Goal: Find specific page/section: Find specific page/section

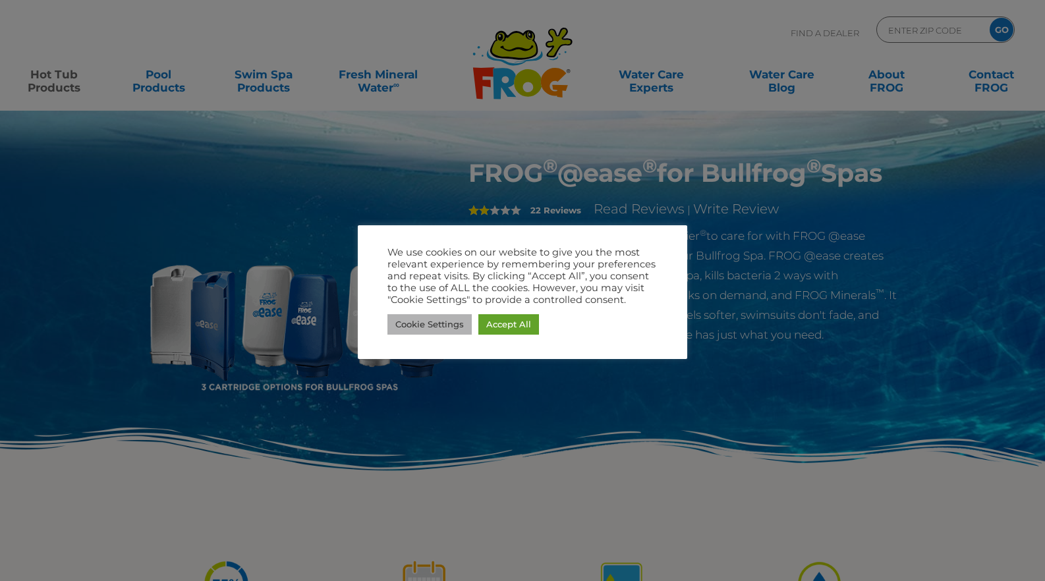
click at [436, 324] on link "Cookie Settings" at bounding box center [429, 324] width 84 height 20
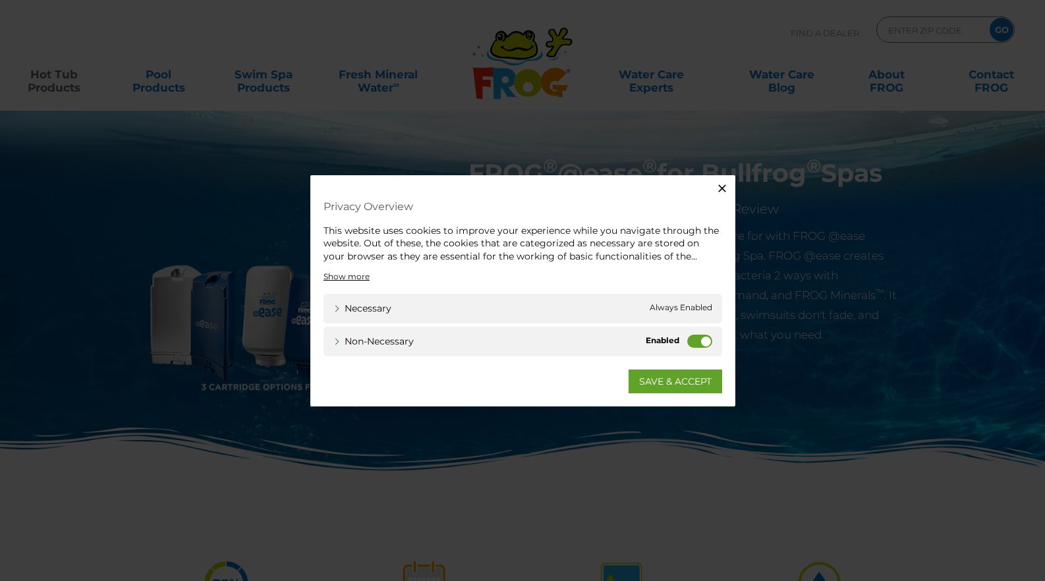
click at [704, 343] on label "Non-necessary" at bounding box center [699, 341] width 25 height 13
click at [0, 0] on input "Non-necessary" at bounding box center [0, 0] width 0 height 0
click at [659, 383] on link "SAVE & ACCEPT" at bounding box center [675, 382] width 94 height 24
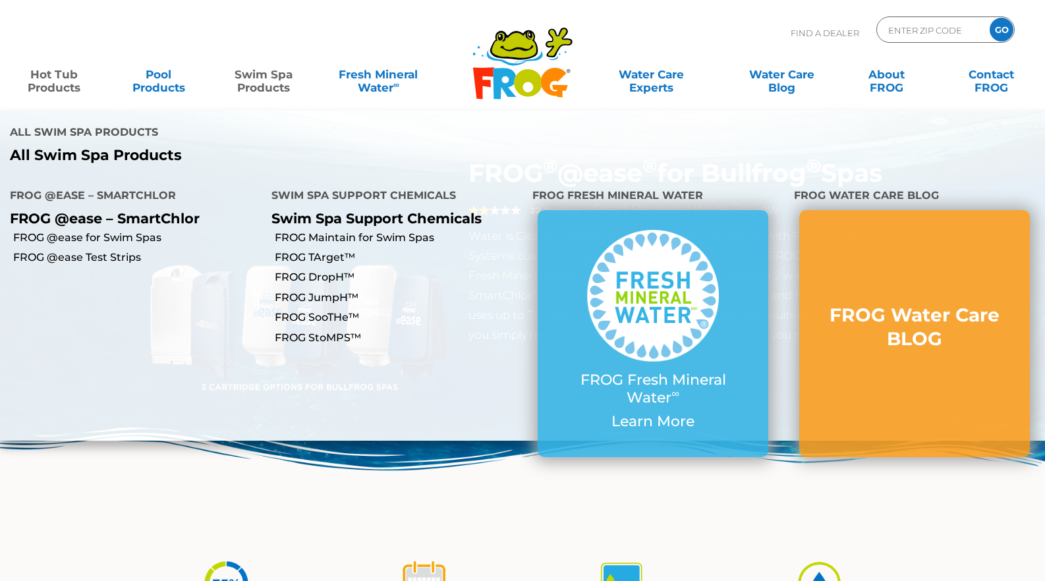
click at [254, 77] on link "Swim Spa Products" at bounding box center [264, 74] width 82 height 26
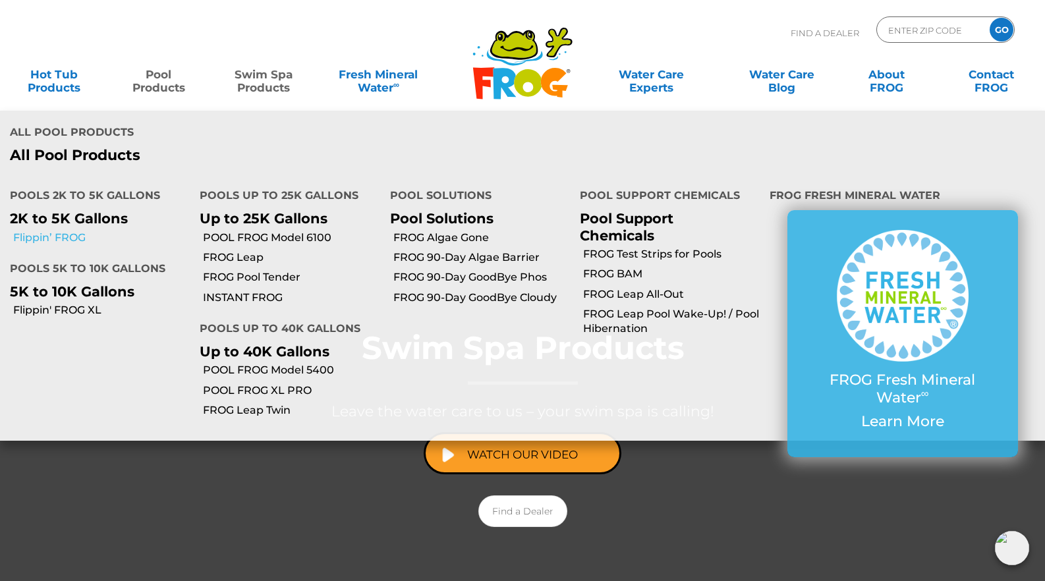
click at [38, 231] on link "Flippin’ FROG" at bounding box center [101, 238] width 177 height 14
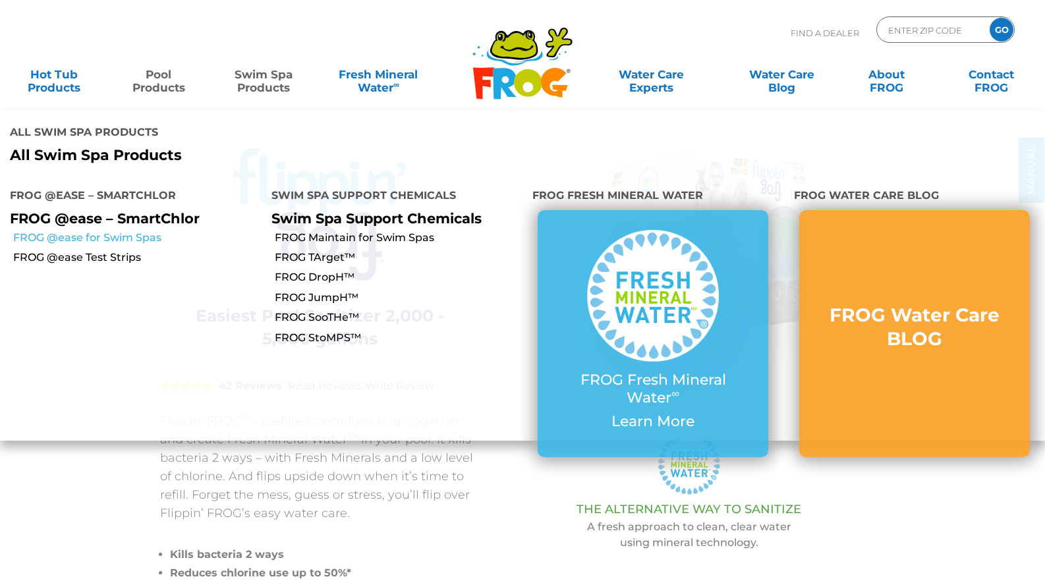
click at [92, 231] on link "FROG @ease for Swim Spas" at bounding box center [137, 238] width 248 height 14
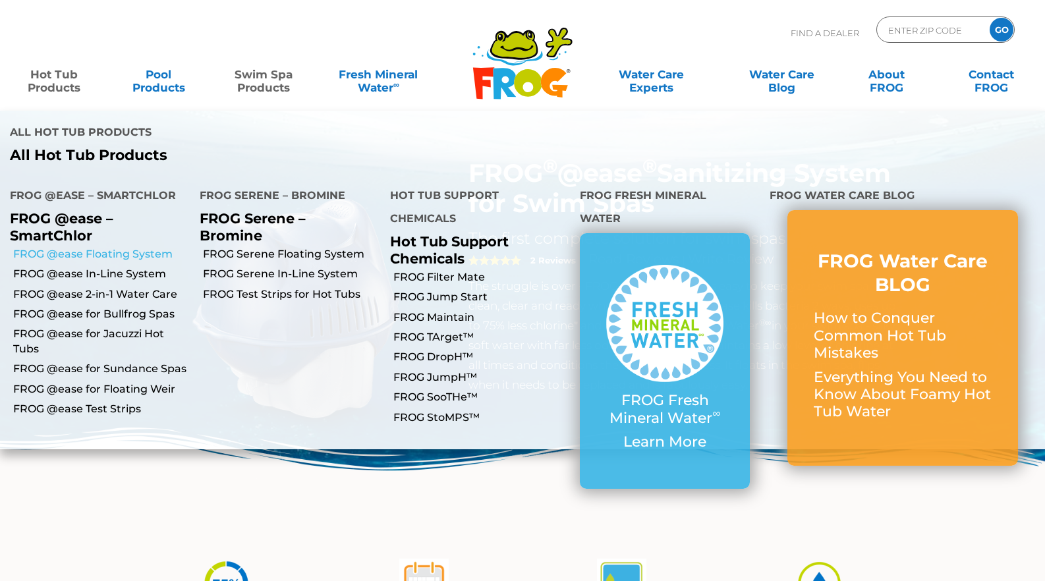
click at [69, 247] on link "FROG @ease Floating System" at bounding box center [101, 254] width 177 height 14
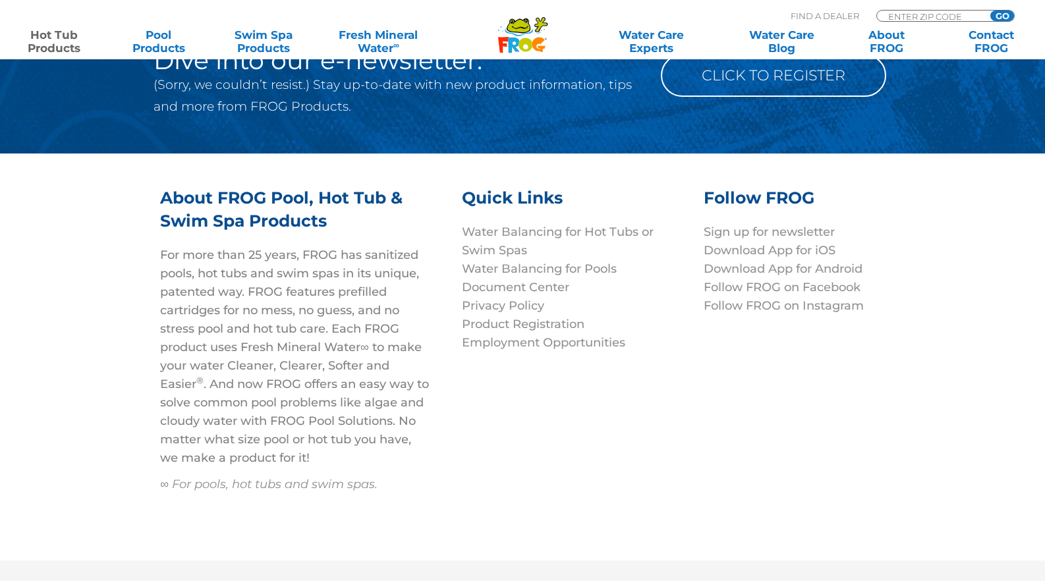
scroll to position [4345, 0]
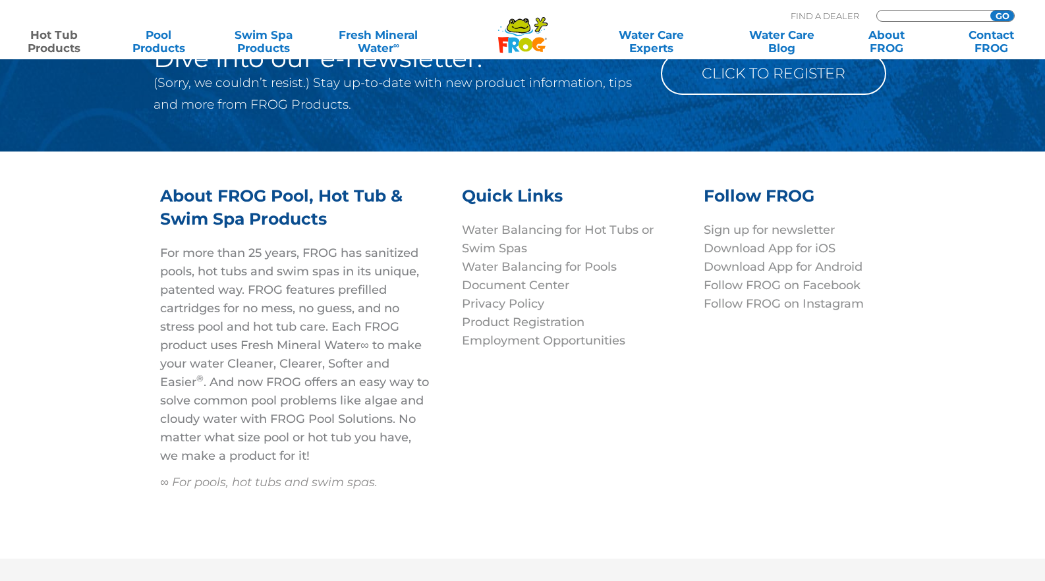
click at [896, 16] on input "Zip Code Form" at bounding box center [931, 16] width 89 height 11
type input "89061"
click at [990, 11] on input "GO" at bounding box center [1002, 16] width 24 height 11
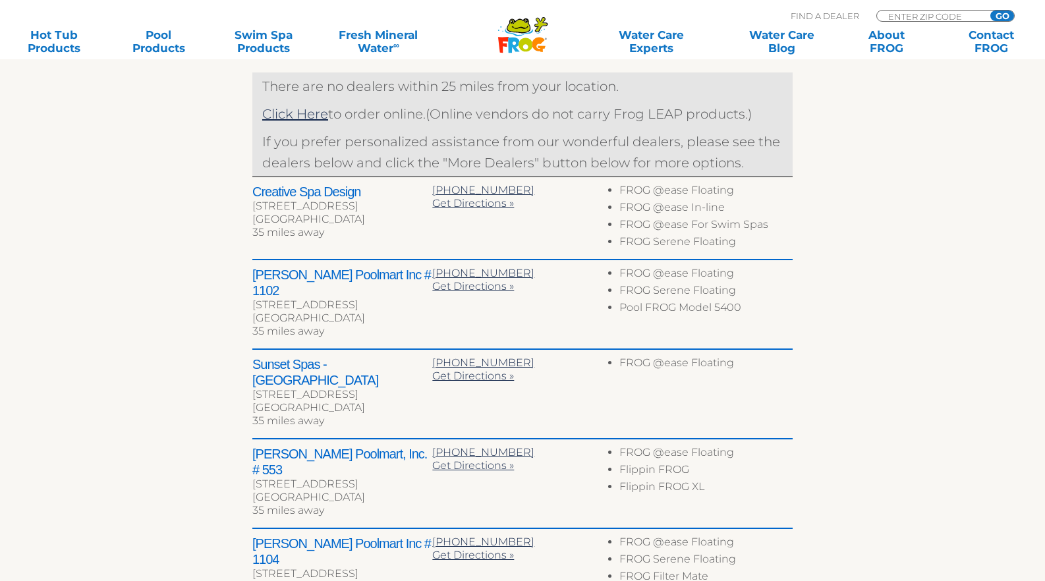
scroll to position [530, 0]
